Goal: Information Seeking & Learning: Learn about a topic

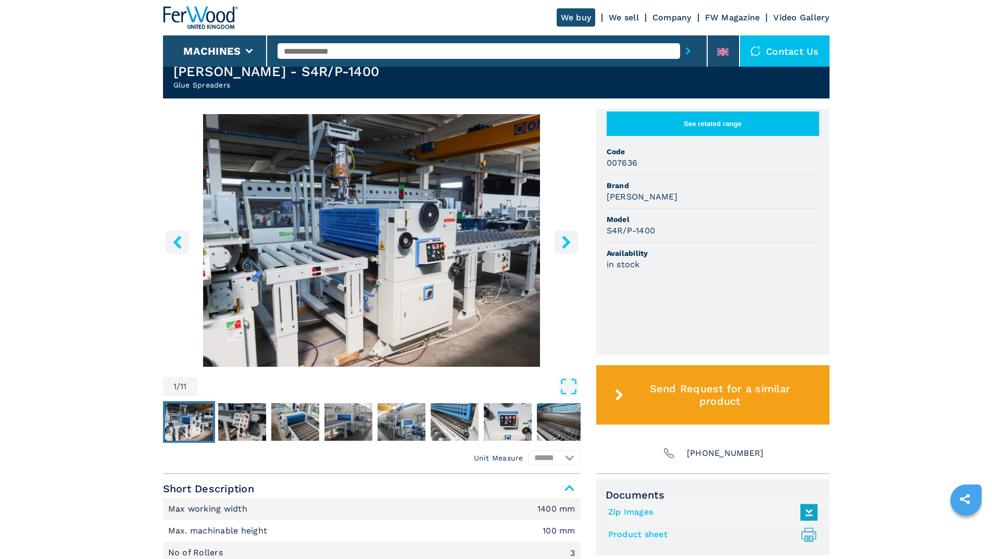
scroll to position [313, 0]
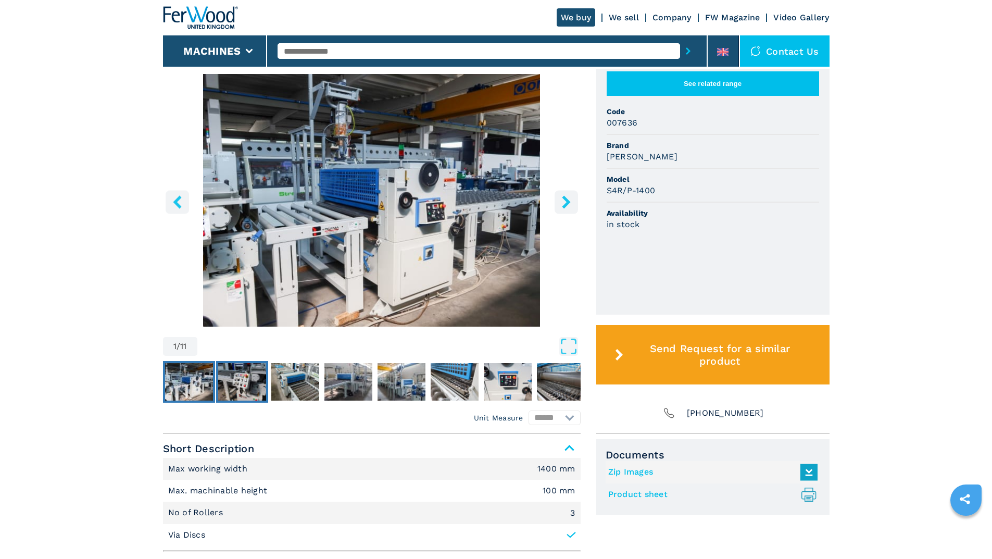
click at [241, 379] on img "Go to Slide 2" at bounding box center [242, 382] width 48 height 38
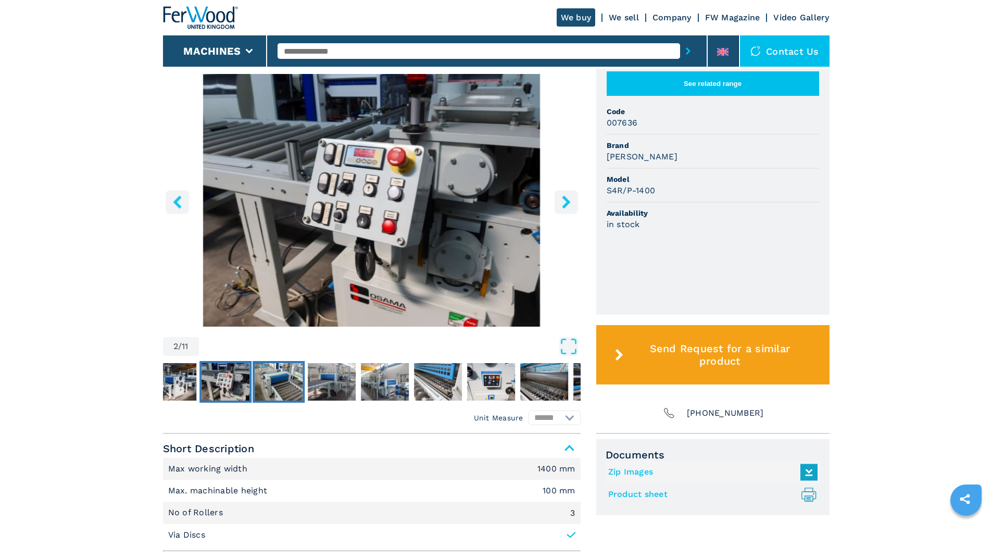
click at [282, 392] on img "Go to Slide 3" at bounding box center [279, 382] width 48 height 38
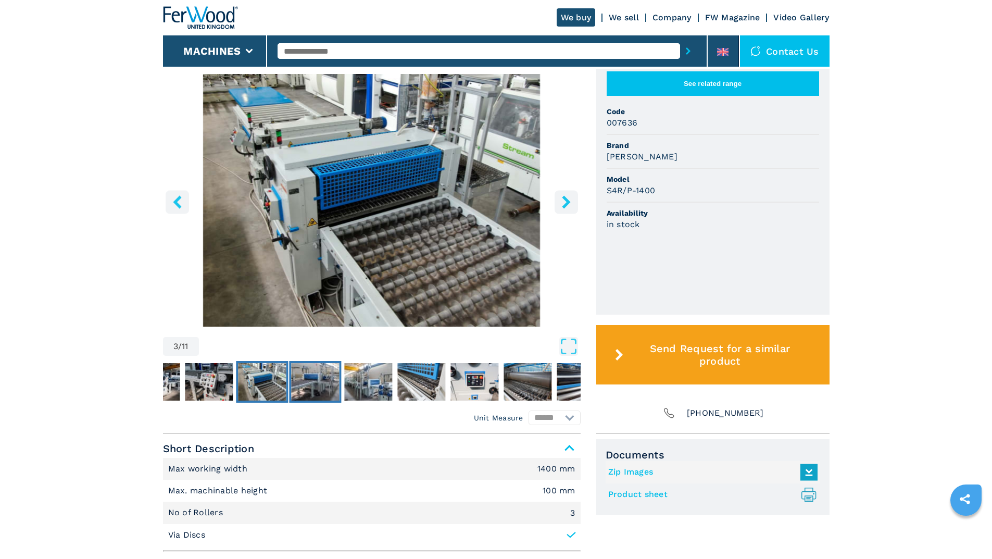
click at [314, 384] on img "Go to Slide 4" at bounding box center [315, 382] width 48 height 38
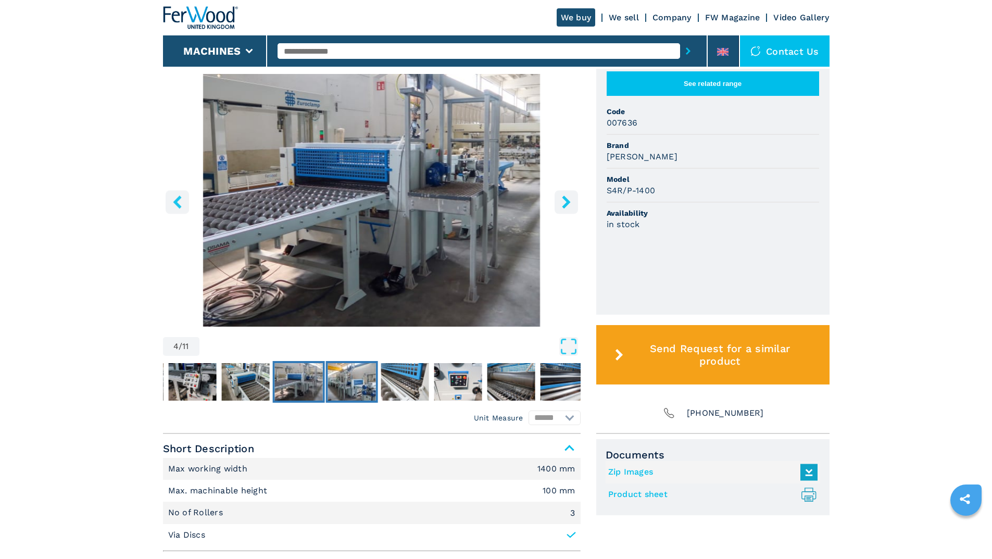
click at [345, 383] on img "Go to Slide 5" at bounding box center [352, 382] width 48 height 38
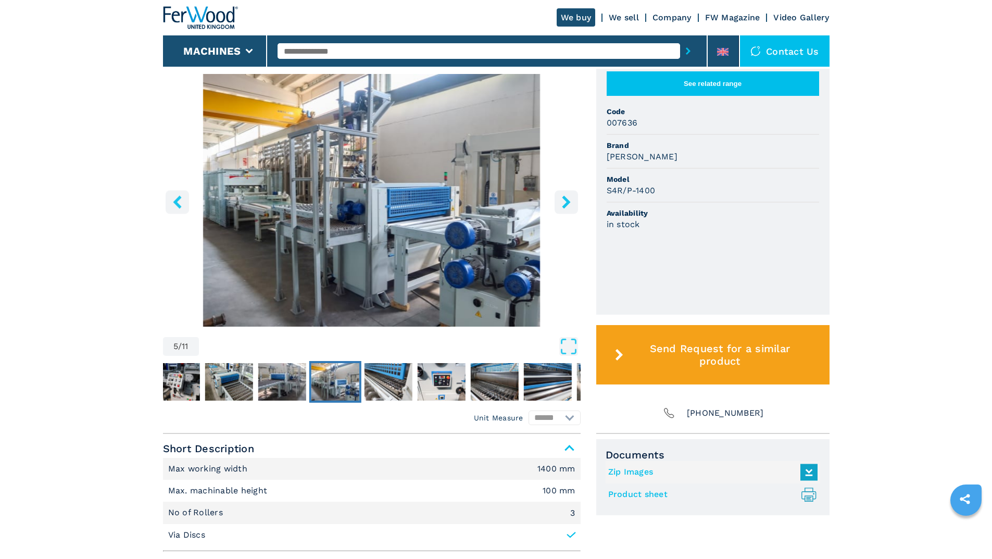
click at [306, 173] on img "Go to Slide 5" at bounding box center [372, 200] width 418 height 253
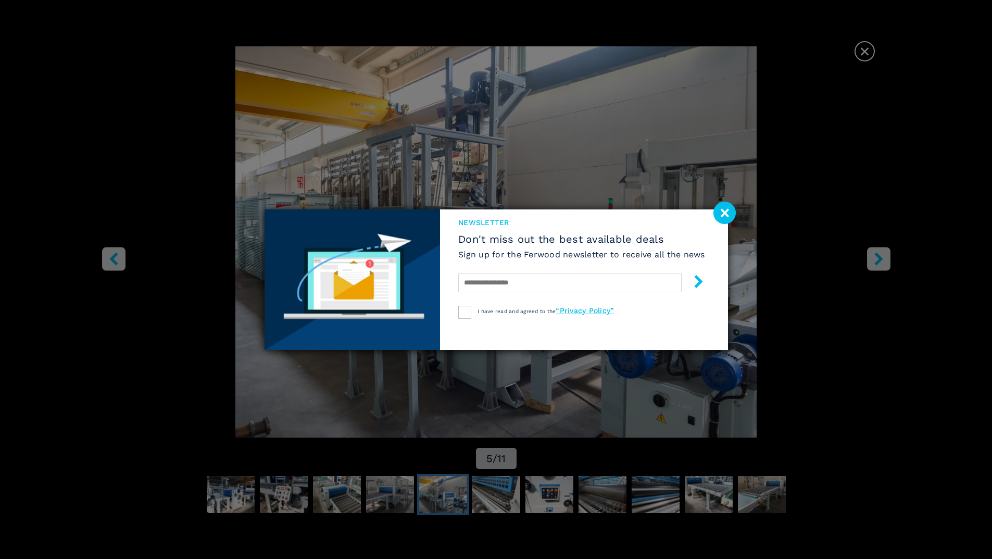
drag, startPoint x: 730, startPoint y: 212, endPoint x: 843, endPoint y: 250, distance: 118.8
click at [730, 212] on image at bounding box center [725, 213] width 22 height 22
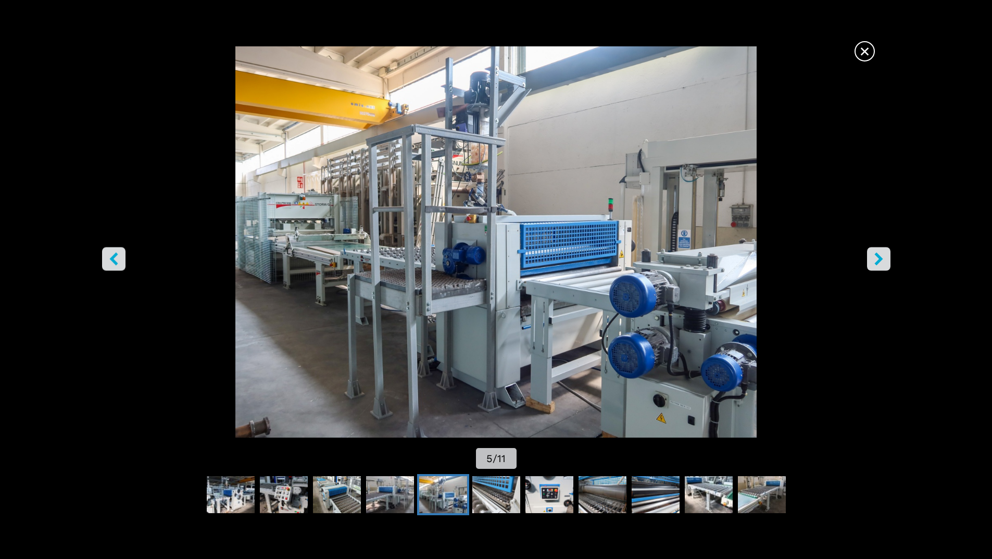
click at [879, 255] on icon "right-button" at bounding box center [879, 258] width 13 height 13
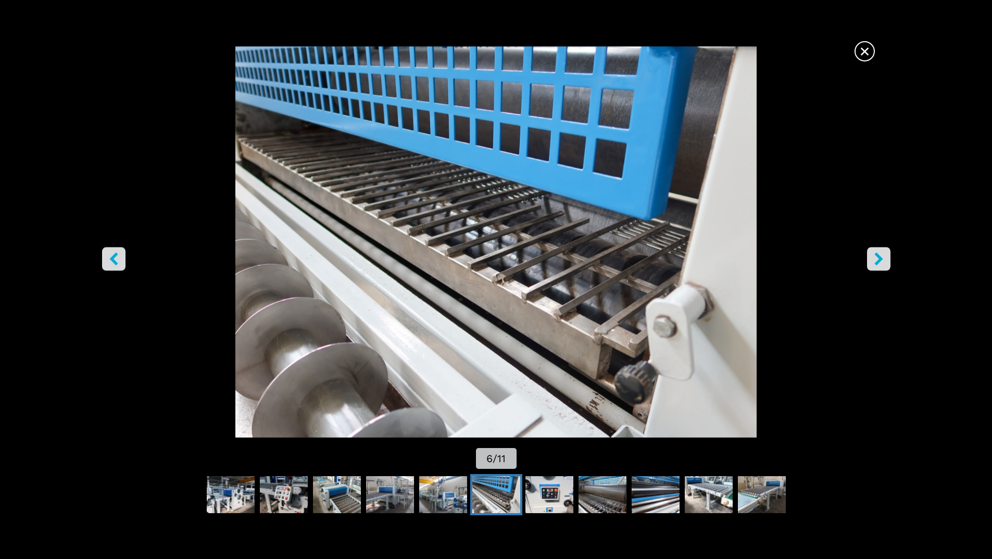
click at [880, 255] on icon "right-button" at bounding box center [879, 258] width 13 height 13
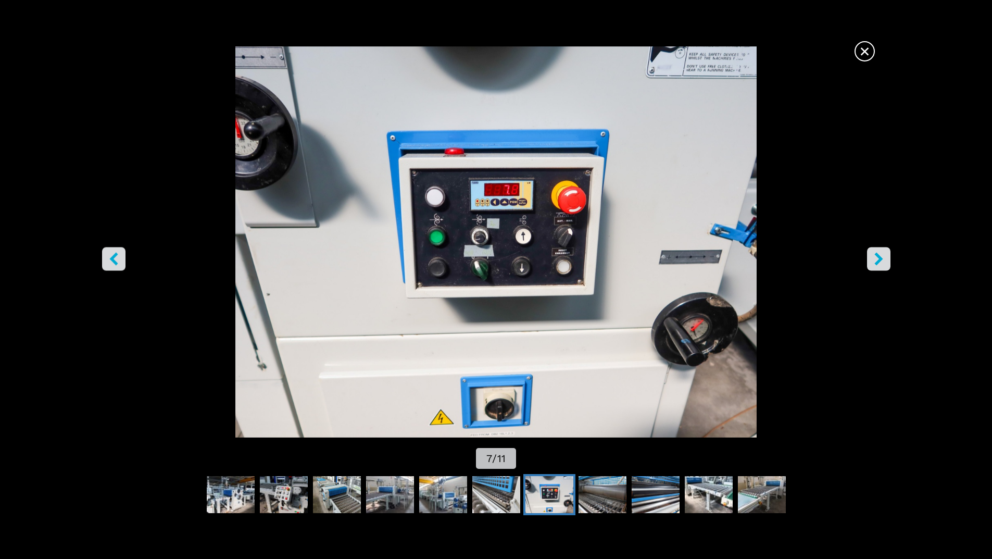
click at [880, 255] on icon "right-button" at bounding box center [879, 258] width 13 height 13
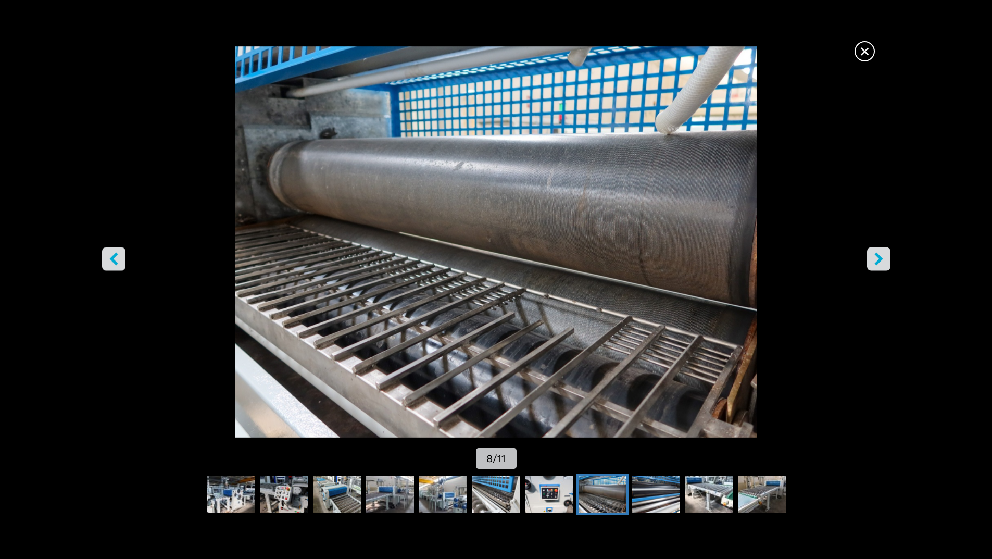
click at [113, 258] on icon "left-button" at bounding box center [113, 258] width 8 height 13
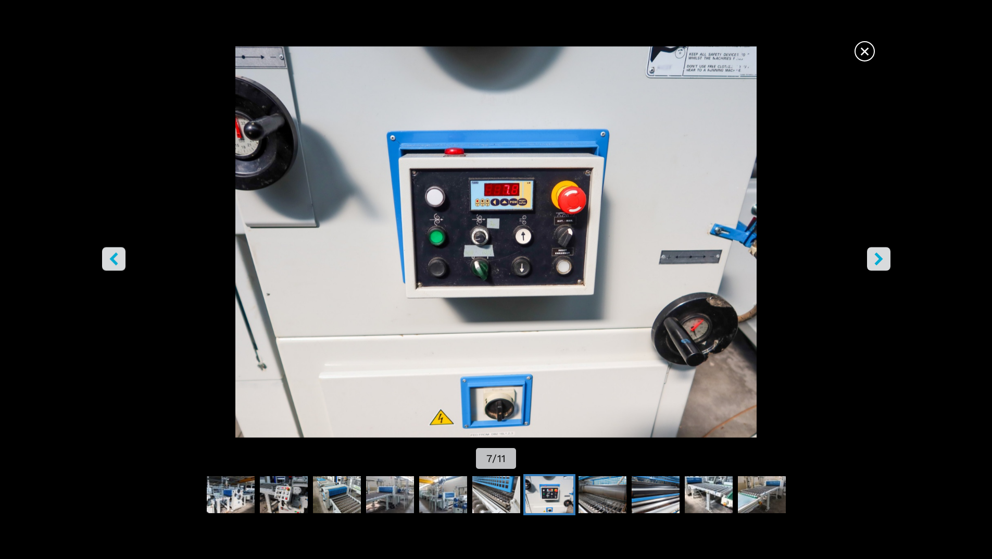
click at [884, 258] on icon "right-button" at bounding box center [879, 258] width 13 height 13
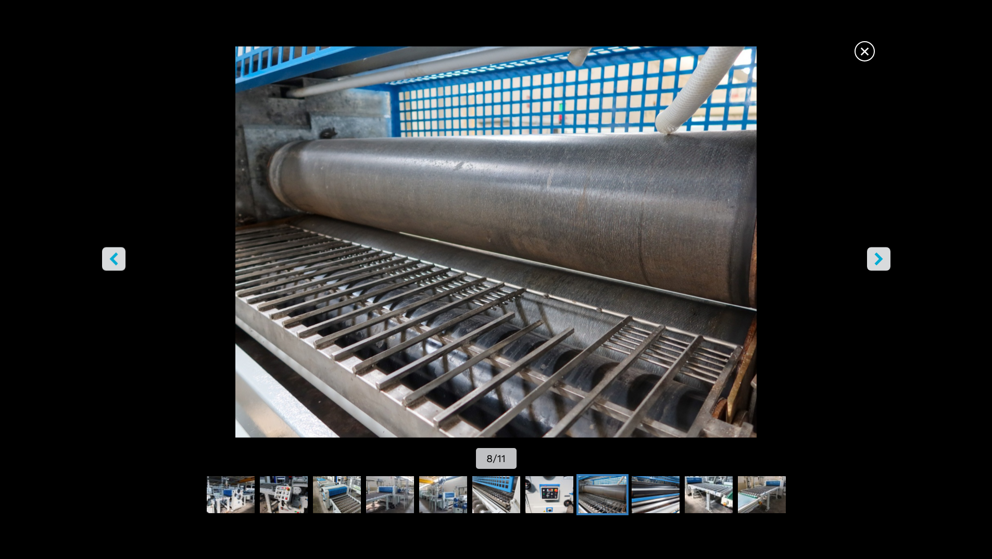
click at [883, 258] on icon "right-button" at bounding box center [879, 258] width 13 height 13
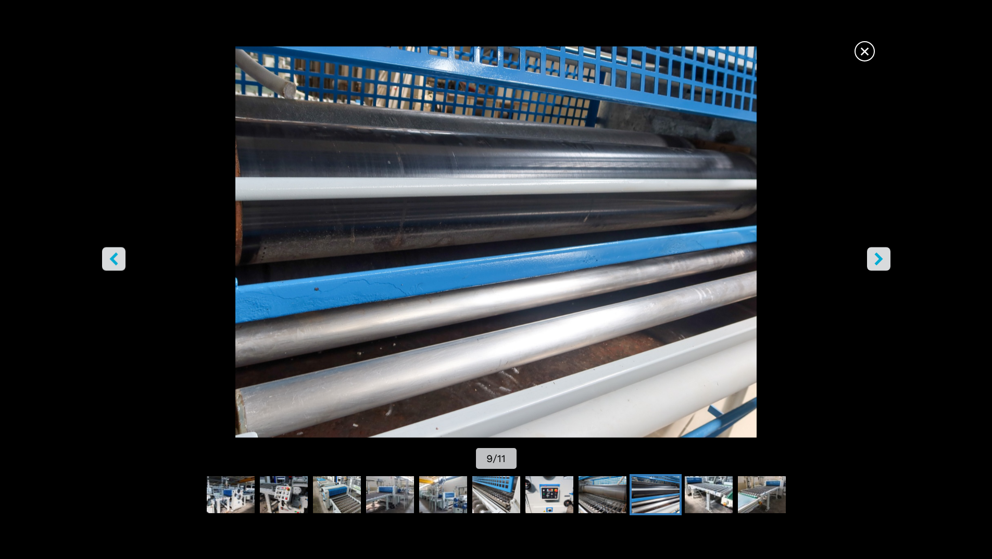
click at [883, 258] on icon "right-button" at bounding box center [879, 258] width 13 height 13
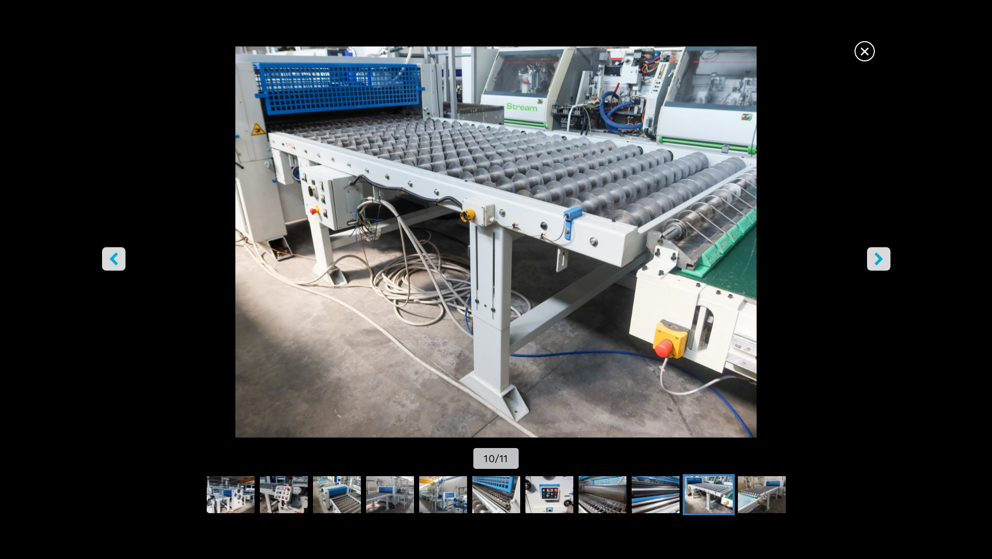
click at [883, 258] on icon "right-button" at bounding box center [879, 258] width 13 height 13
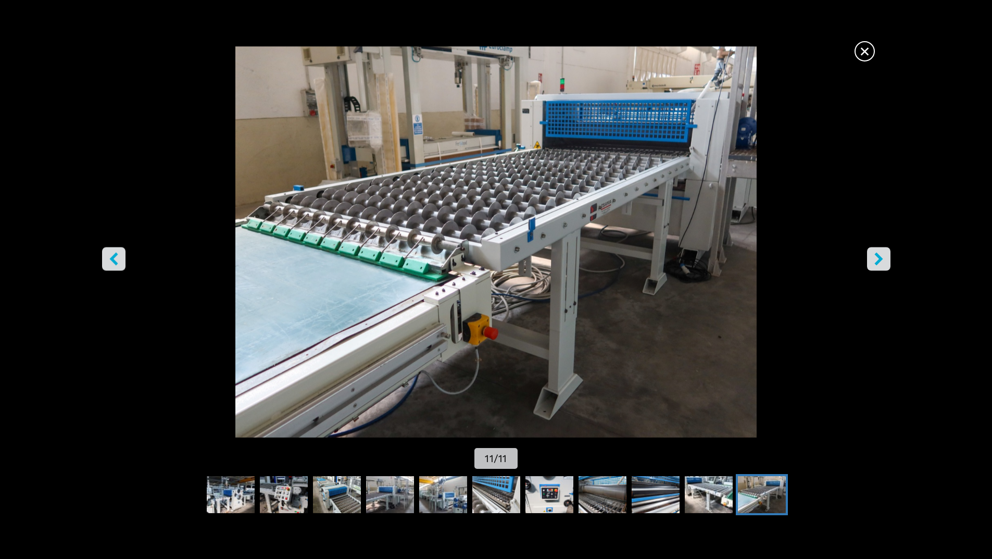
click at [873, 255] on icon "right-button" at bounding box center [879, 258] width 13 height 13
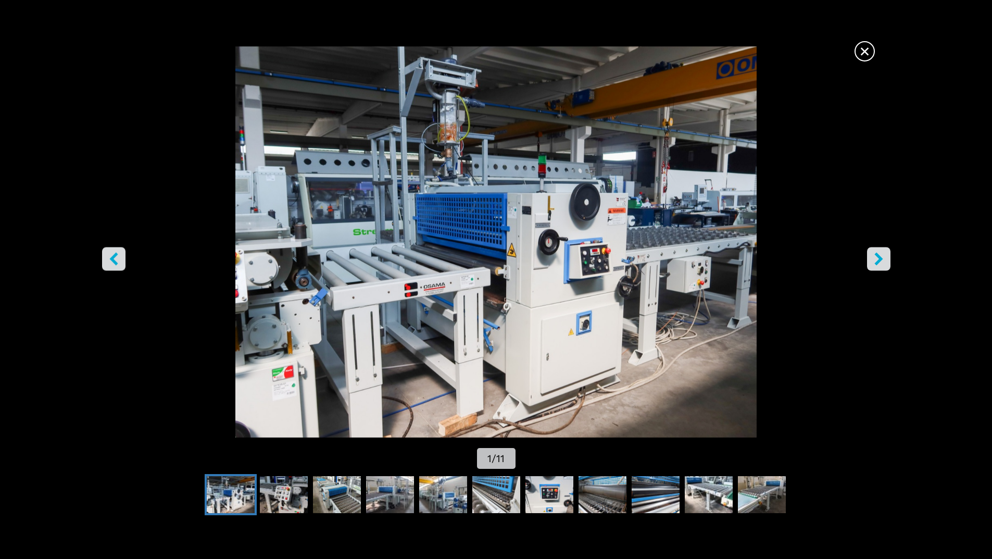
click at [881, 257] on icon "right-button" at bounding box center [879, 258] width 8 height 13
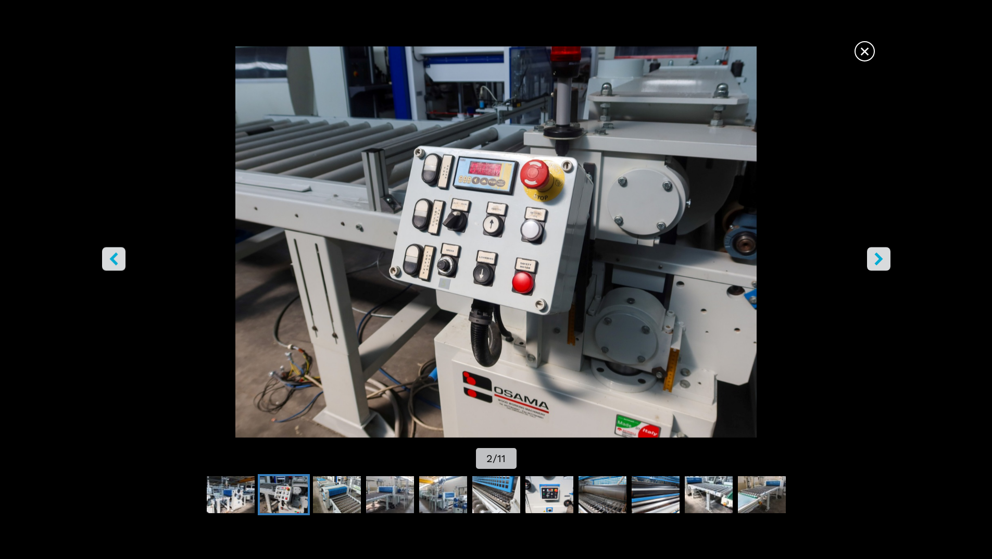
click at [881, 257] on icon "right-button" at bounding box center [879, 258] width 8 height 13
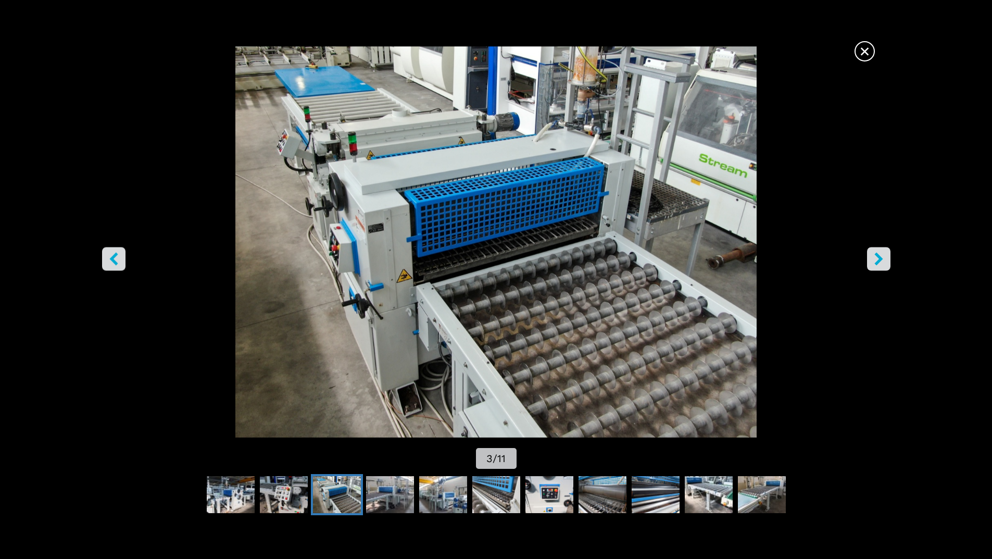
scroll to position [52, 0]
click at [879, 255] on icon "right-button" at bounding box center [879, 258] width 13 height 13
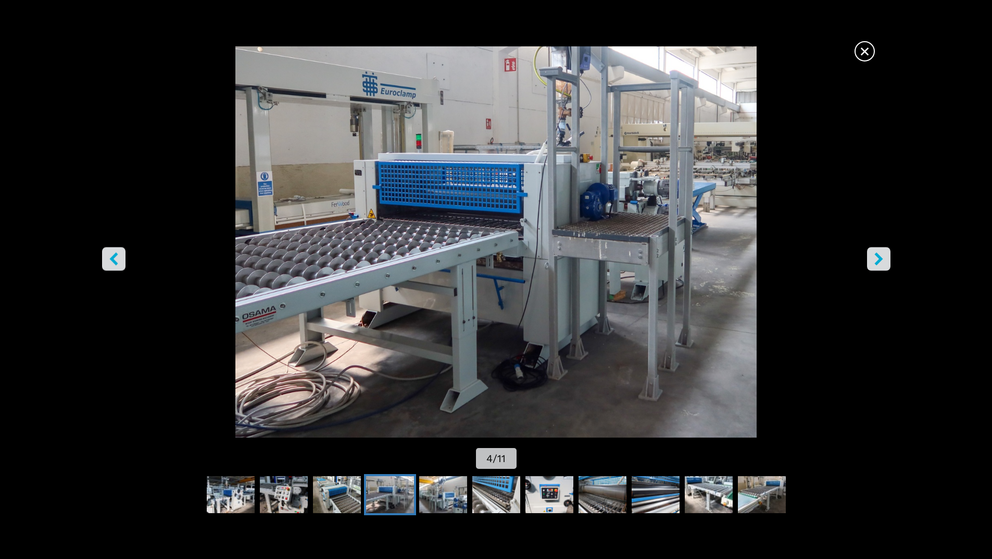
click at [879, 255] on icon "right-button" at bounding box center [879, 258] width 13 height 13
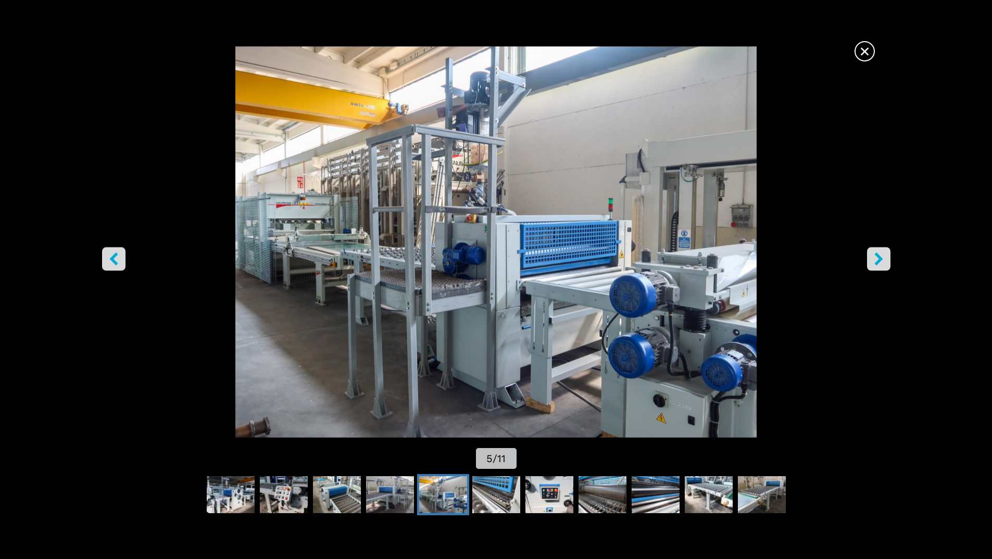
click at [320, 224] on img "Go to Slide 5" at bounding box center [495, 241] width 893 height 391
click at [865, 49] on span "×" at bounding box center [865, 49] width 18 height 18
